Goal: Find specific page/section: Find specific page/section

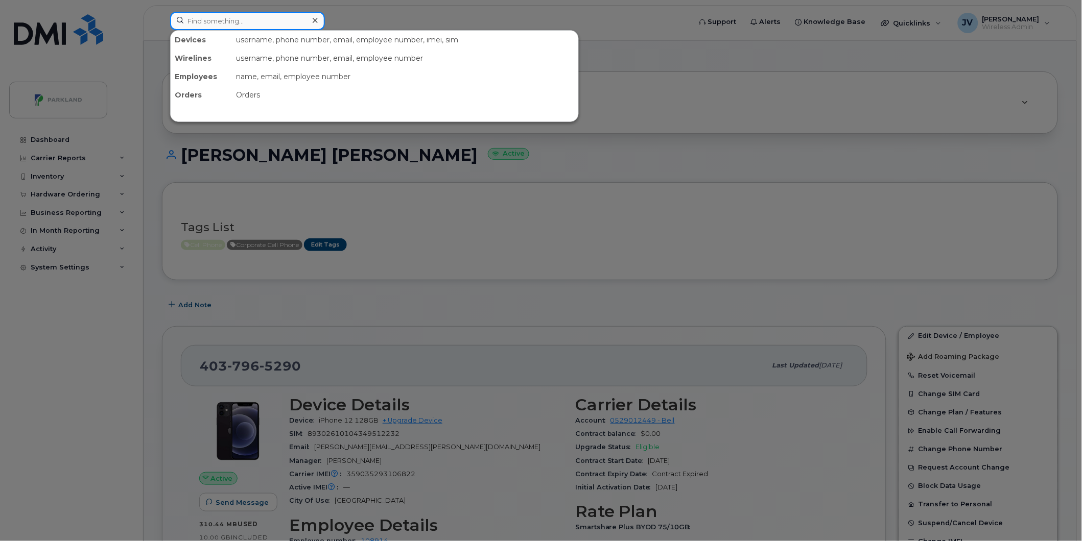
click at [221, 19] on input at bounding box center [247, 21] width 155 height 18
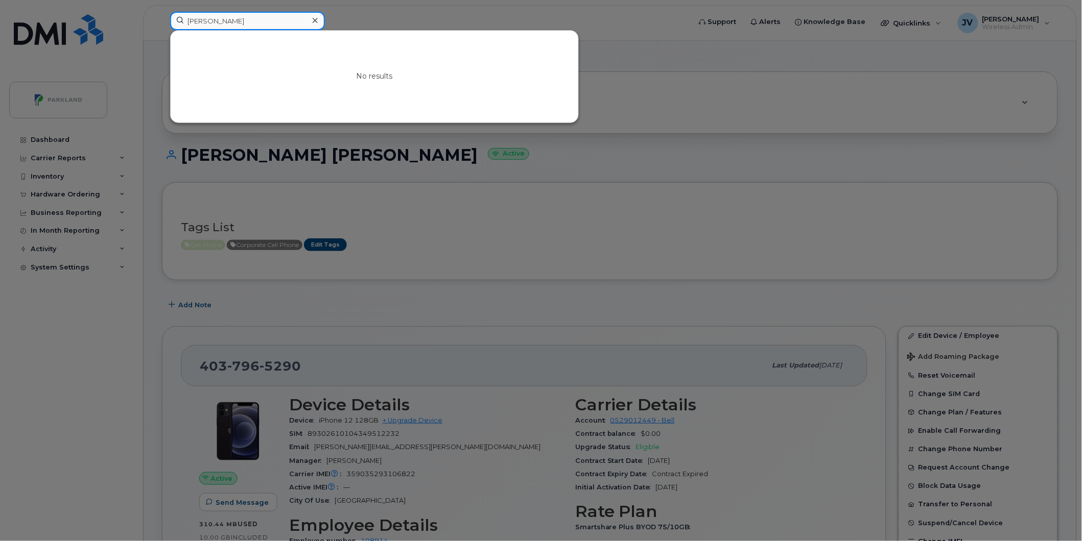
drag, startPoint x: 225, startPoint y: 24, endPoint x: 149, endPoint y: 21, distance: 76.1
click at [162, 21] on div "[PERSON_NAME] No results" at bounding box center [427, 23] width 530 height 22
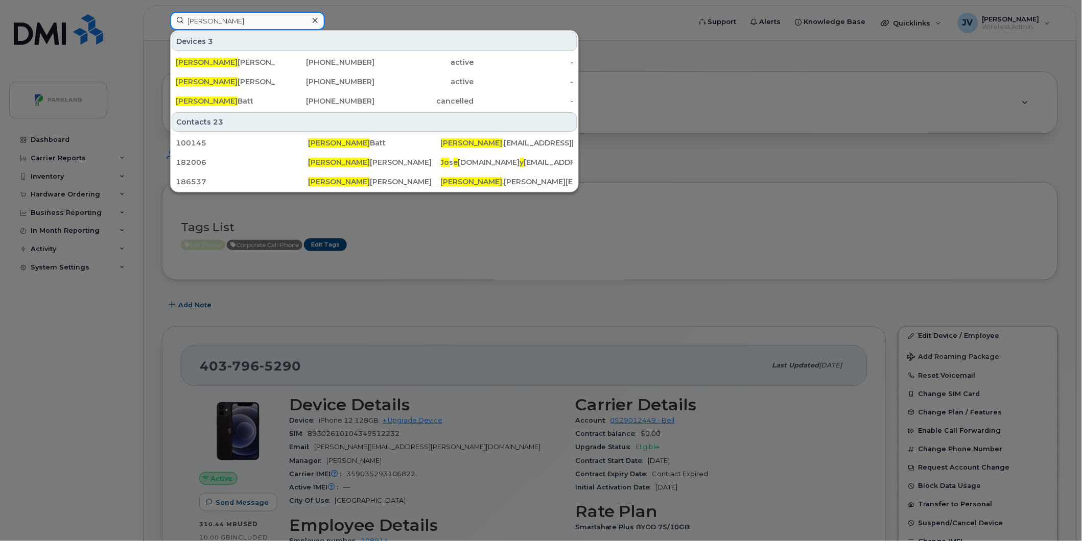
drag, startPoint x: 212, startPoint y: 23, endPoint x: 125, endPoint y: 23, distance: 87.3
click at [162, 23] on div "[PERSON_NAME] 3 [PERSON_NAME] [PHONE_NUMBER] active - [PERSON_NAME] [PHONE_NUMB…" at bounding box center [427, 23] width 530 height 22
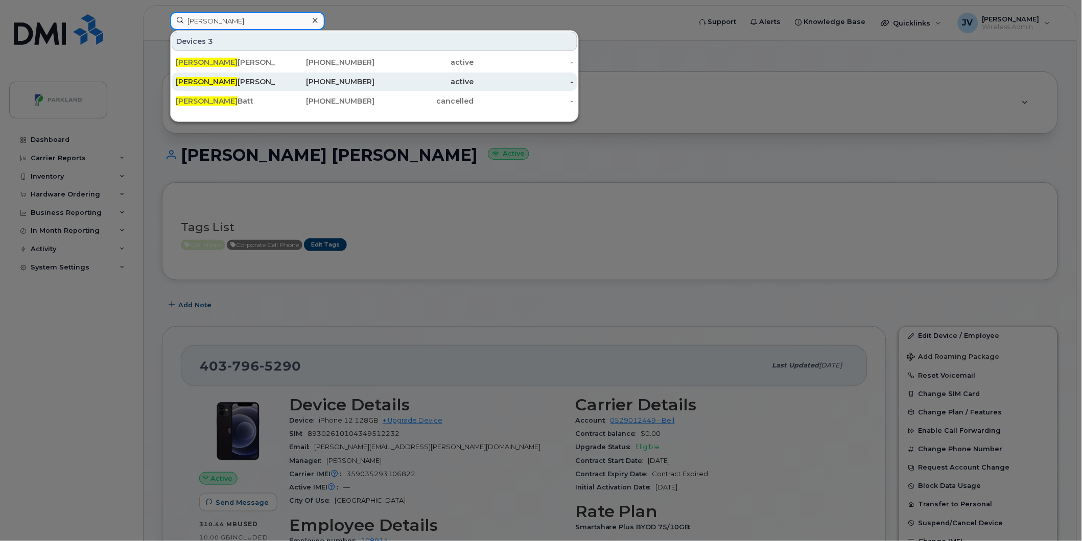
type input "[PERSON_NAME]"
click at [199, 84] on div "[PERSON_NAME]" at bounding box center [226, 82] width 100 height 10
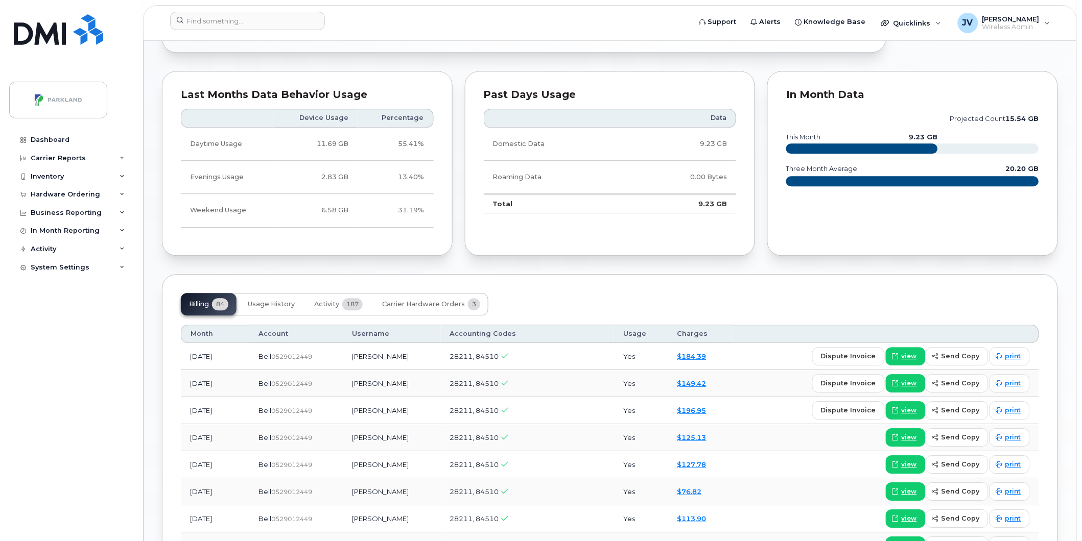
scroll to position [719, 0]
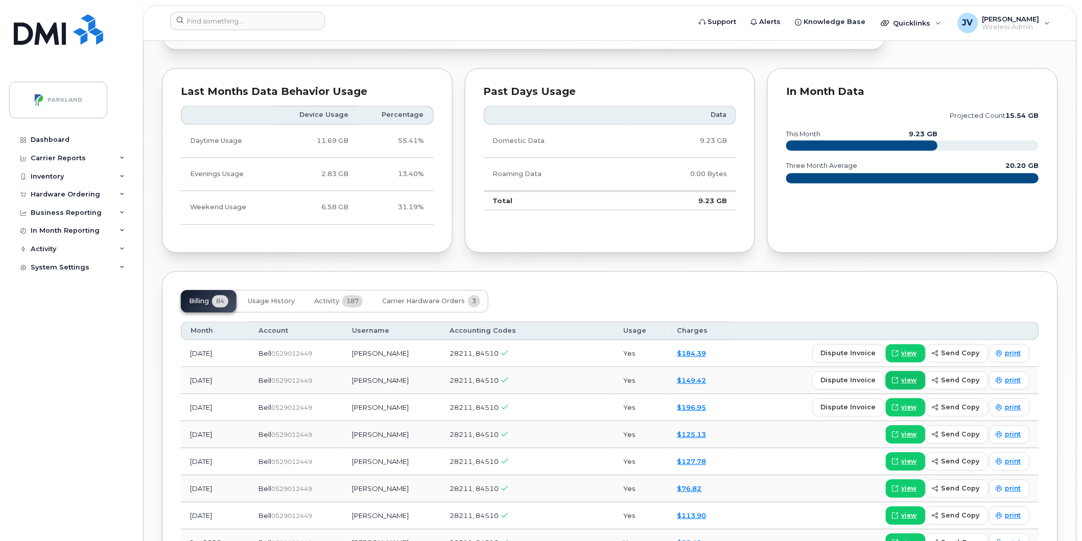
click at [908, 381] on span "view" at bounding box center [909, 380] width 15 height 9
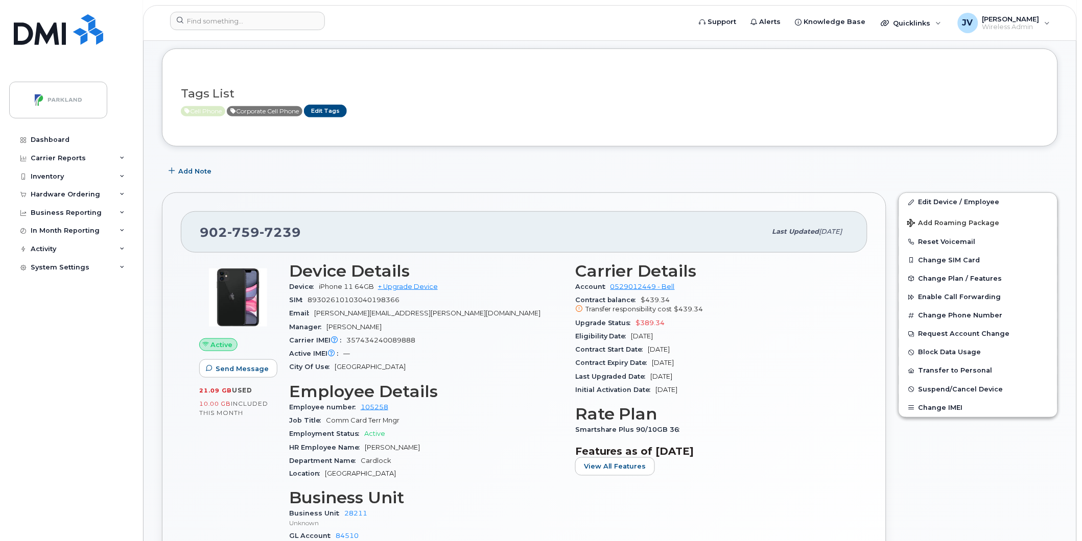
scroll to position [123, 0]
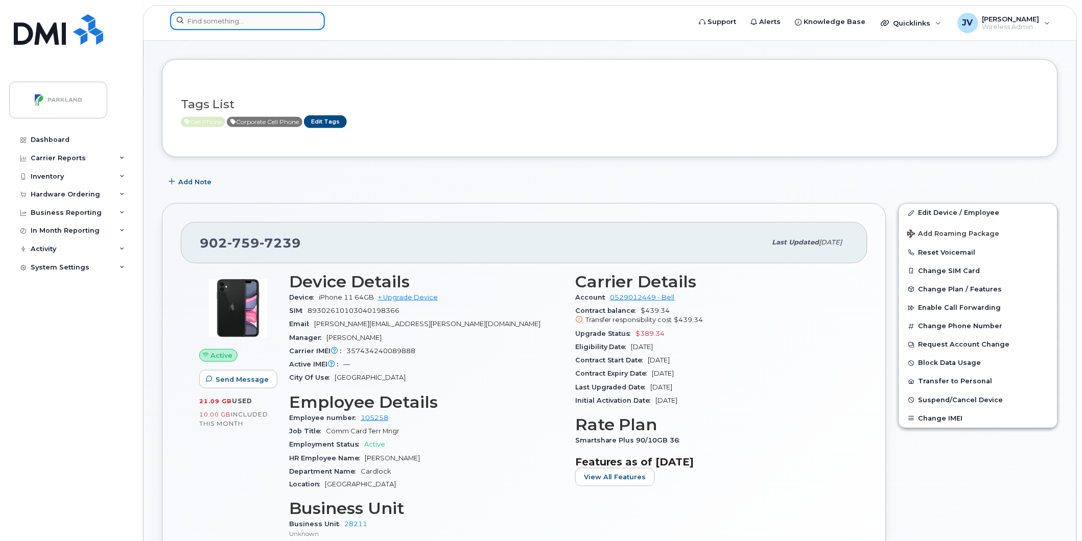
click at [234, 24] on input at bounding box center [247, 21] width 155 height 18
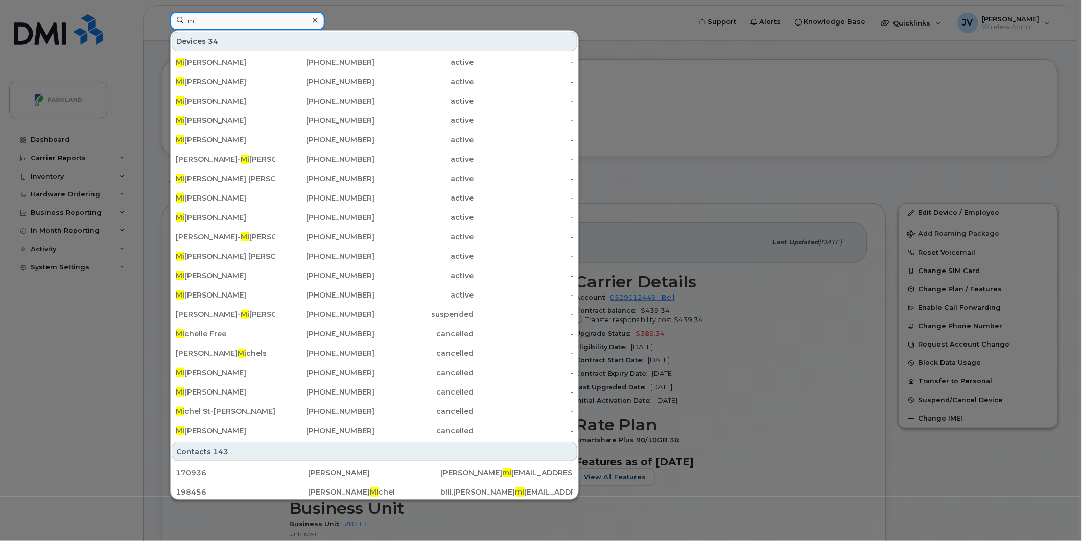
type input "m"
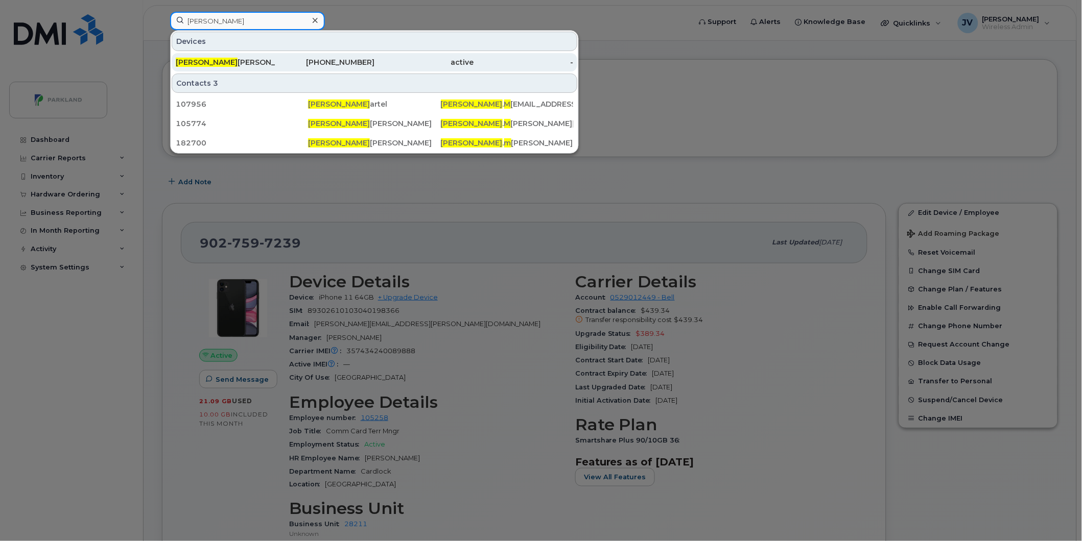
type input "joel m"
click at [190, 66] on div "Joel M eyer" at bounding box center [226, 62] width 100 height 10
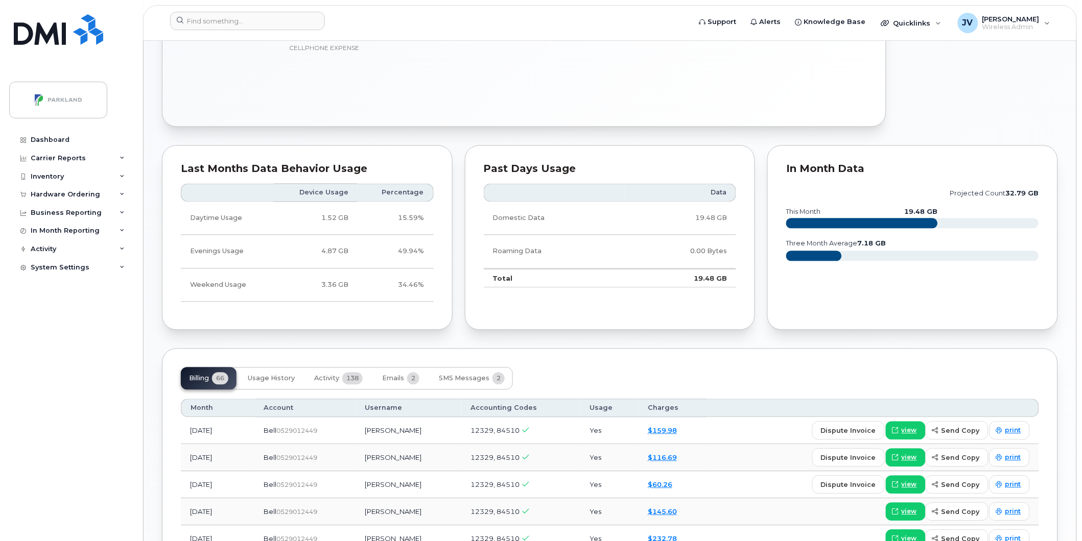
scroll to position [605, 0]
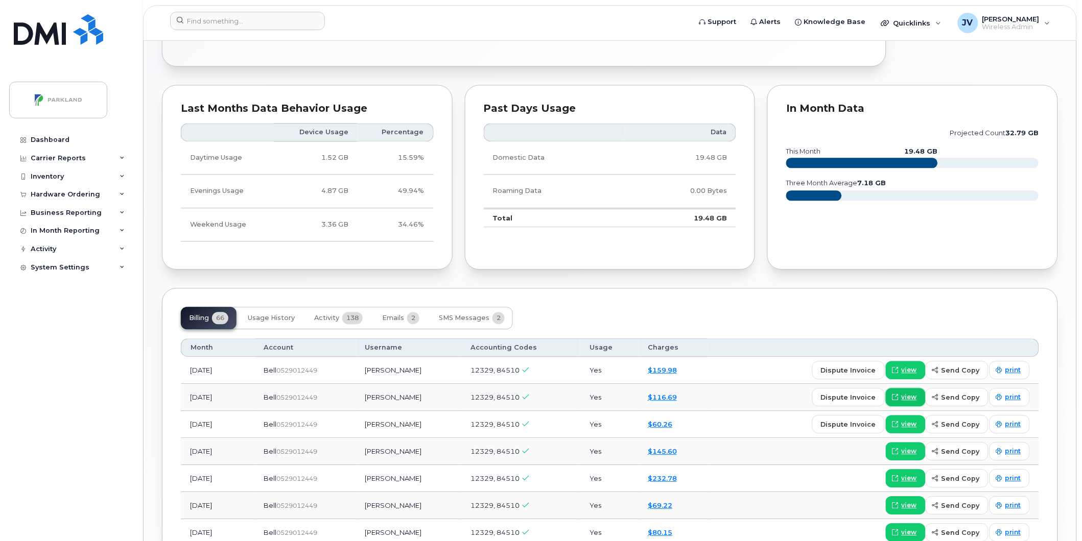
click at [915, 396] on span "view" at bounding box center [909, 397] width 15 height 9
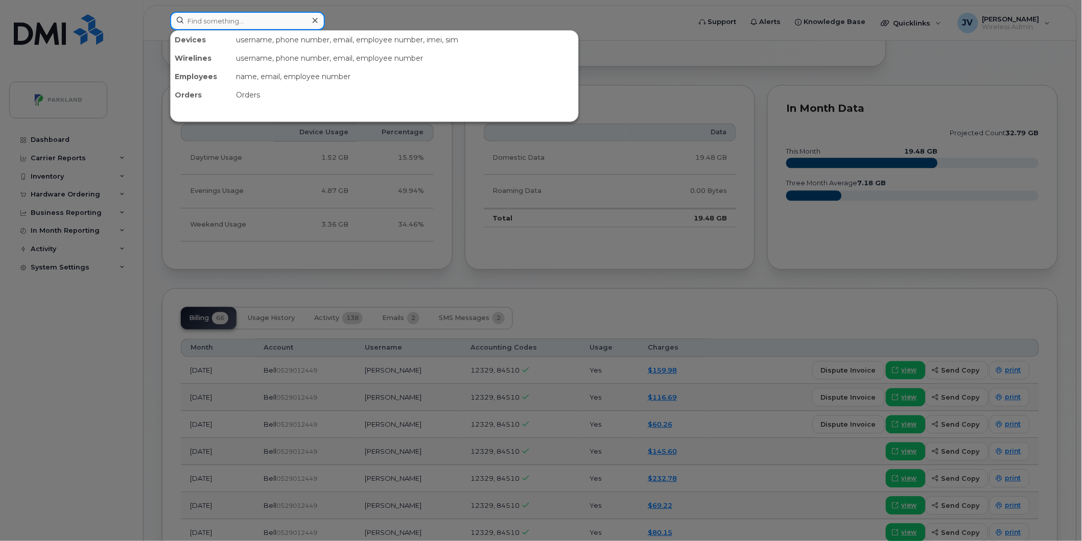
click at [244, 22] on input at bounding box center [247, 21] width 155 height 18
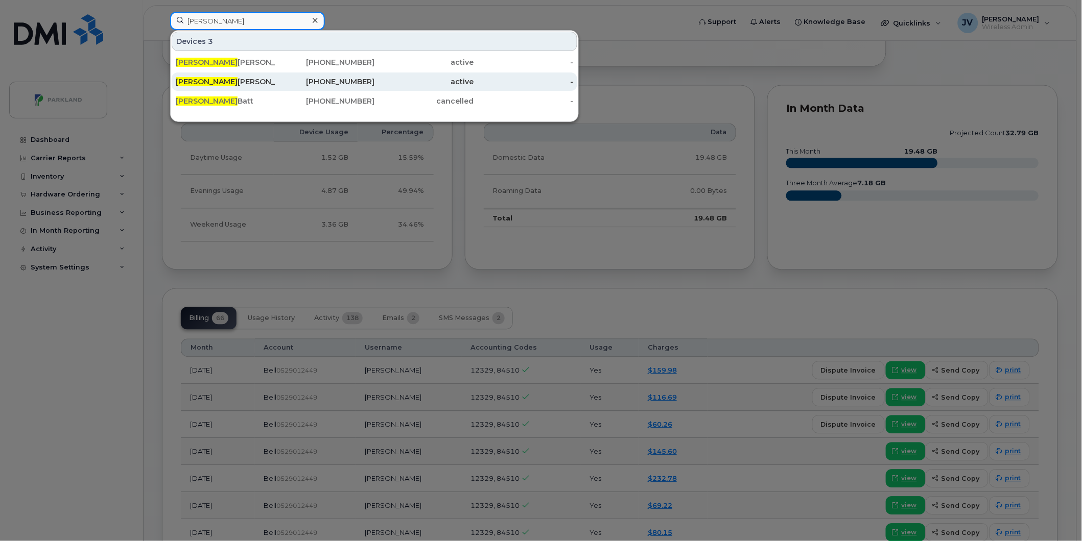
type input "[PERSON_NAME]"
click at [201, 82] on div "[PERSON_NAME]" at bounding box center [226, 82] width 100 height 10
